Goal: Information Seeking & Learning: Learn about a topic

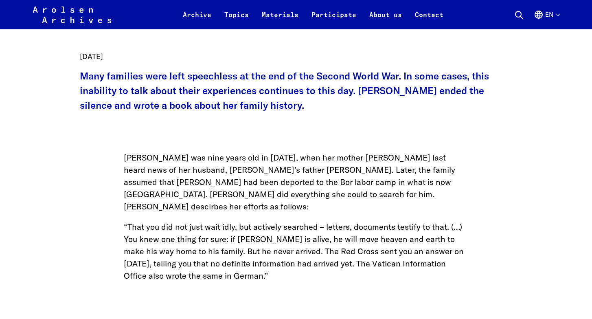
scroll to position [352, 0]
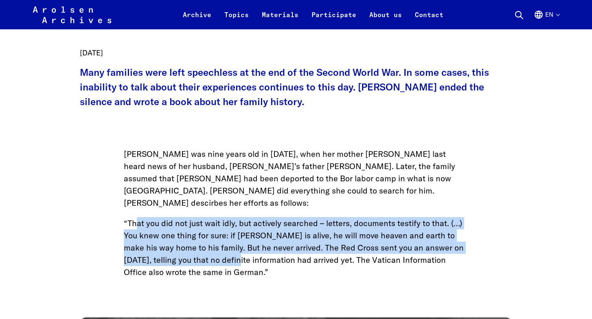
drag, startPoint x: 0, startPoint y: 0, endPoint x: 215, endPoint y: 242, distance: 323.8
click at [215, 242] on p "“That you did not just wait idly, but actively searched – letters, documents te…" at bounding box center [296, 247] width 345 height 61
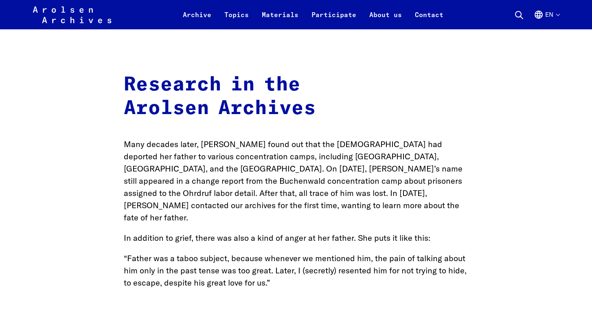
scroll to position [1312, 0]
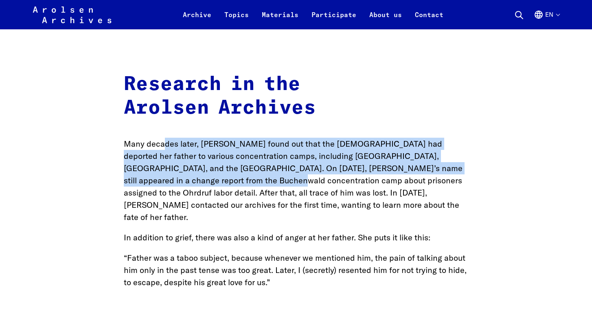
drag, startPoint x: 162, startPoint y: 127, endPoint x: 201, endPoint y: 162, distance: 52.5
click at [201, 162] on p "Many decades later, [PERSON_NAME] found out that the [DEMOGRAPHIC_DATA] had dep…" at bounding box center [296, 181] width 345 height 86
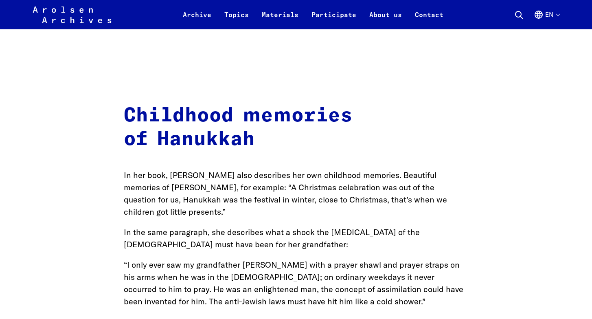
scroll to position [2442, 0]
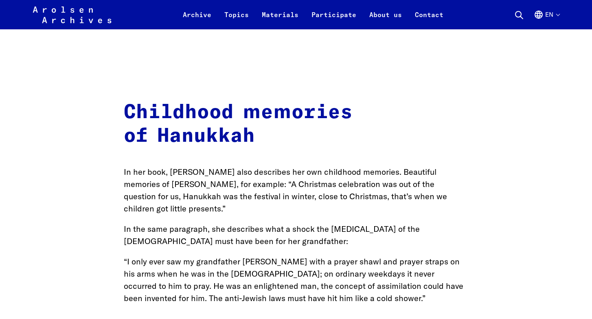
click at [274, 255] on p "“I only ever saw my grandfather [PERSON_NAME] with a prayer shawl and prayer st…" at bounding box center [296, 279] width 345 height 49
click at [366, 255] on p "“I only ever saw my grandfather [PERSON_NAME] with a prayer shawl and prayer st…" at bounding box center [296, 279] width 345 height 49
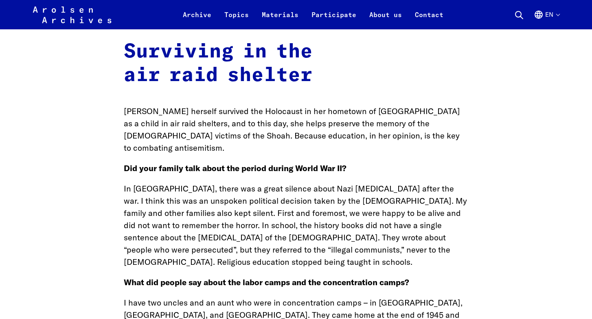
scroll to position [3012, 0]
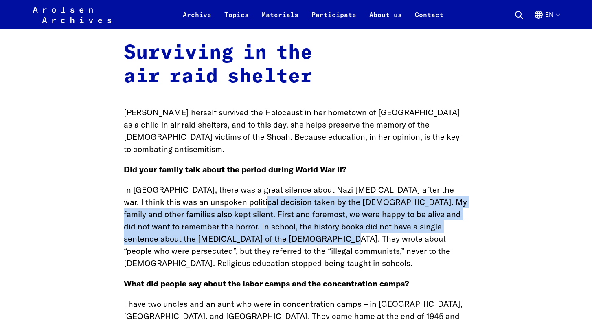
drag, startPoint x: 227, startPoint y: 136, endPoint x: 267, endPoint y: 167, distance: 50.9
click at [267, 184] on p "In [GEOGRAPHIC_DATA], there was a great silence about Nazi [MEDICAL_DATA] after…" at bounding box center [296, 227] width 345 height 86
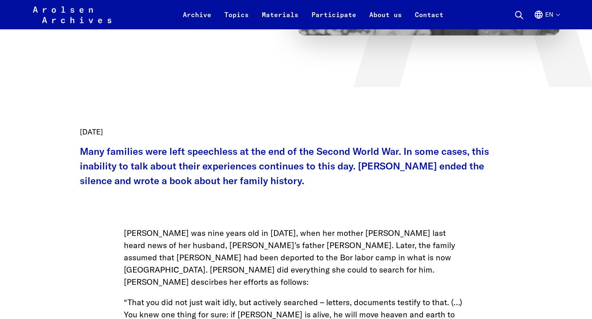
scroll to position [281, 0]
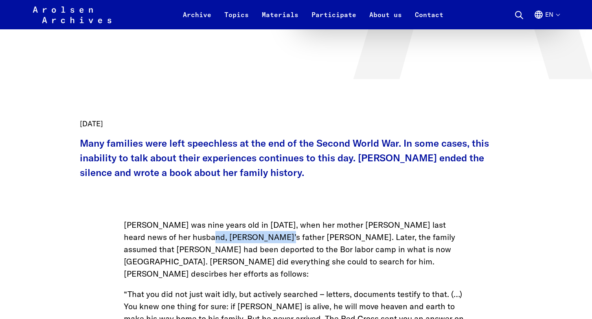
drag, startPoint x: 166, startPoint y: 233, endPoint x: 234, endPoint y: 233, distance: 68.0
click at [233, 233] on p "[PERSON_NAME] was nine years old in [DATE], when her mother [PERSON_NAME] last …" at bounding box center [296, 249] width 345 height 61
click at [234, 233] on p "[PERSON_NAME] was nine years old in [DATE], when her mother [PERSON_NAME] last …" at bounding box center [296, 249] width 345 height 61
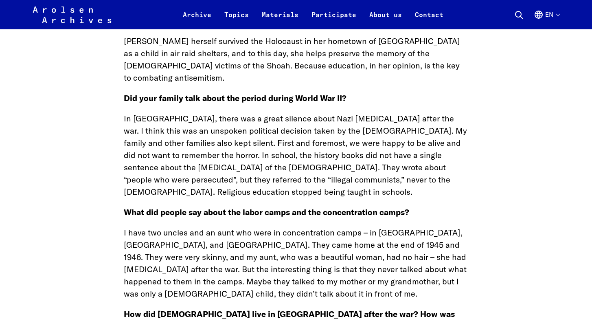
scroll to position [3082, 0]
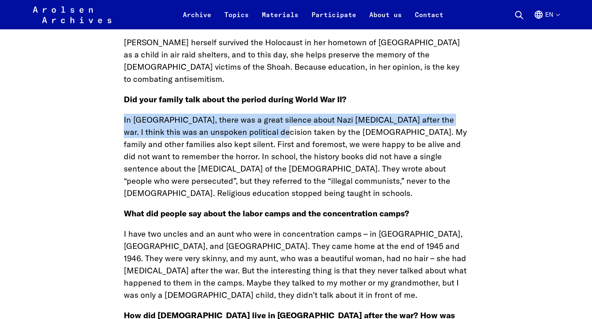
drag, startPoint x: 119, startPoint y: 58, endPoint x: 250, endPoint y: 68, distance: 131.2
click at [250, 114] on p "In [GEOGRAPHIC_DATA], there was a great silence about Nazi [MEDICAL_DATA] after…" at bounding box center [296, 157] width 345 height 86
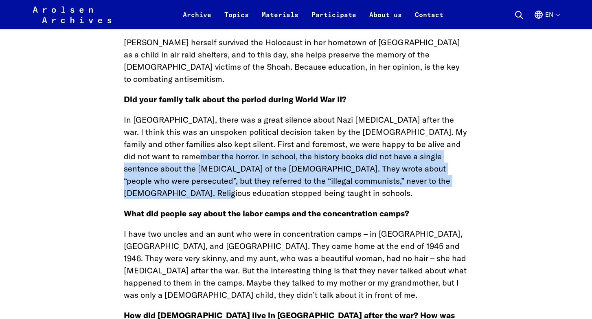
drag, startPoint x: 148, startPoint y: 88, endPoint x: 444, endPoint y: 114, distance: 297.4
click at [444, 114] on p "In [GEOGRAPHIC_DATA], there was a great silence about Nazi [MEDICAL_DATA] after…" at bounding box center [296, 157] width 345 height 86
copy p "In school, the history books did not have a single sentence about the [MEDICAL_…"
